Goal: Information Seeking & Learning: Understand process/instructions

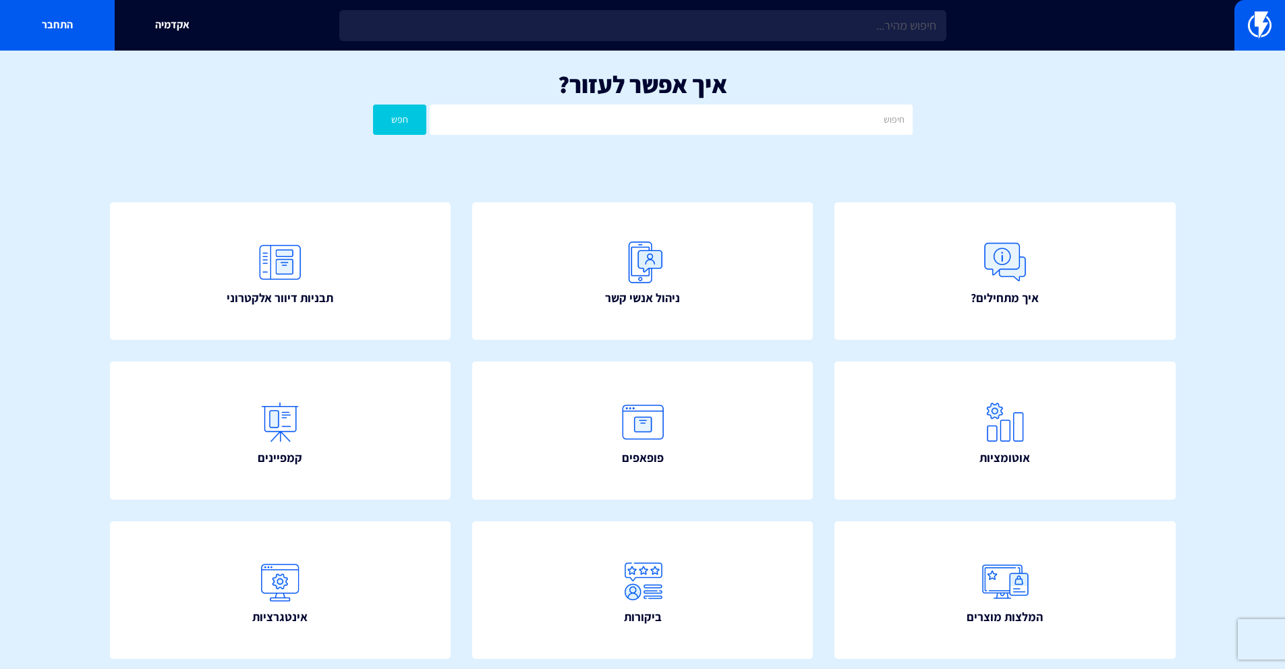
click at [651, 117] on input "text" at bounding box center [671, 120] width 482 height 30
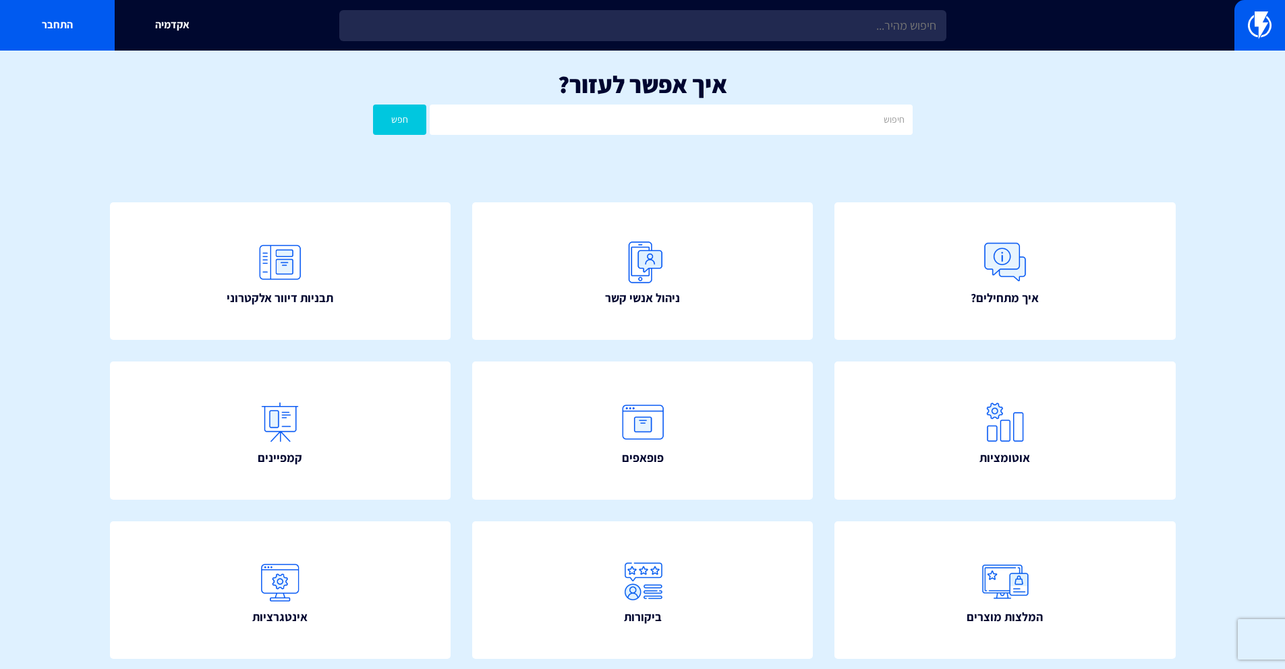
type input "י"
type input "ד"
type input "קופון"
click at [373, 105] on button "חפש" at bounding box center [400, 120] width 54 height 30
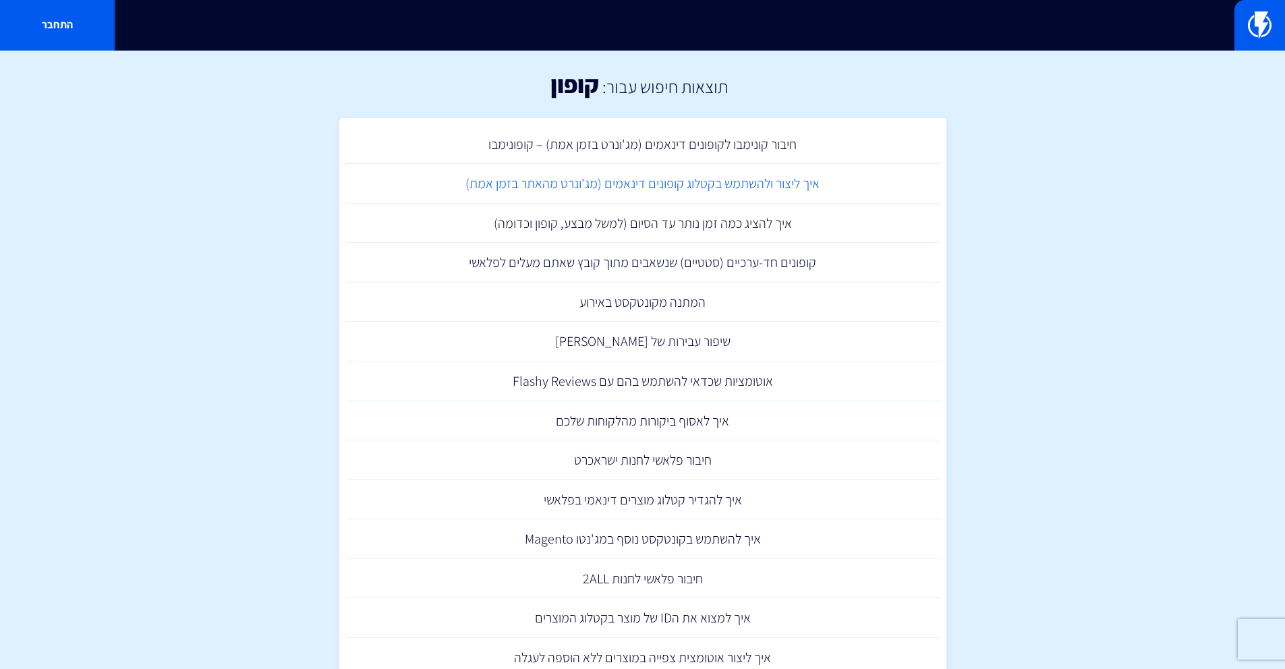
click at [712, 182] on link "איך ליצור ולהשתמש בקטלוג קופונים דינאמים (מג'ונרט מהאתר בזמן אמת)" at bounding box center [643, 184] width 594 height 40
